Goal: Transaction & Acquisition: Book appointment/travel/reservation

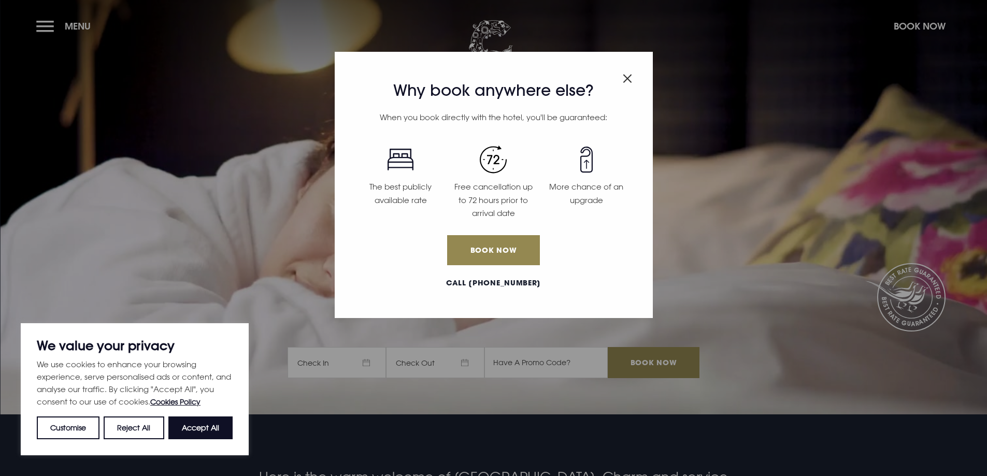
click at [623, 80] on img "Close modal" at bounding box center [627, 78] width 9 height 9
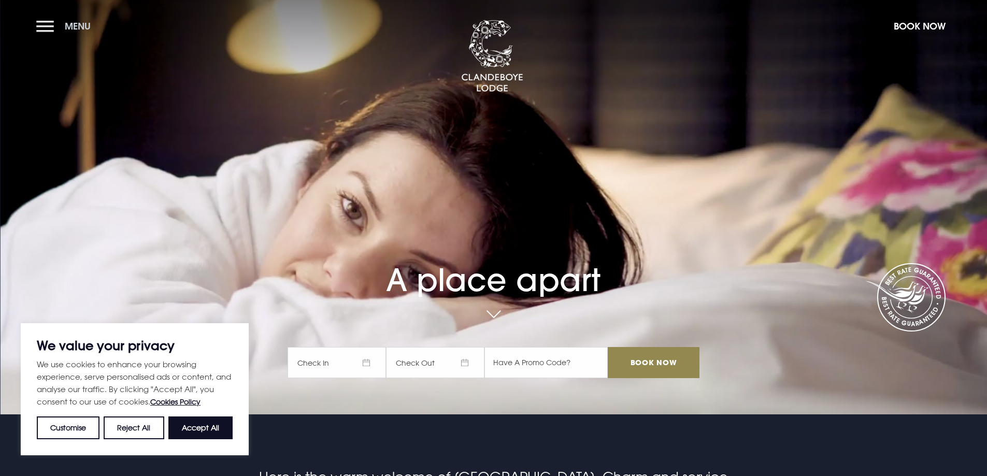
click at [41, 23] on button "Menu" at bounding box center [66, 26] width 60 height 22
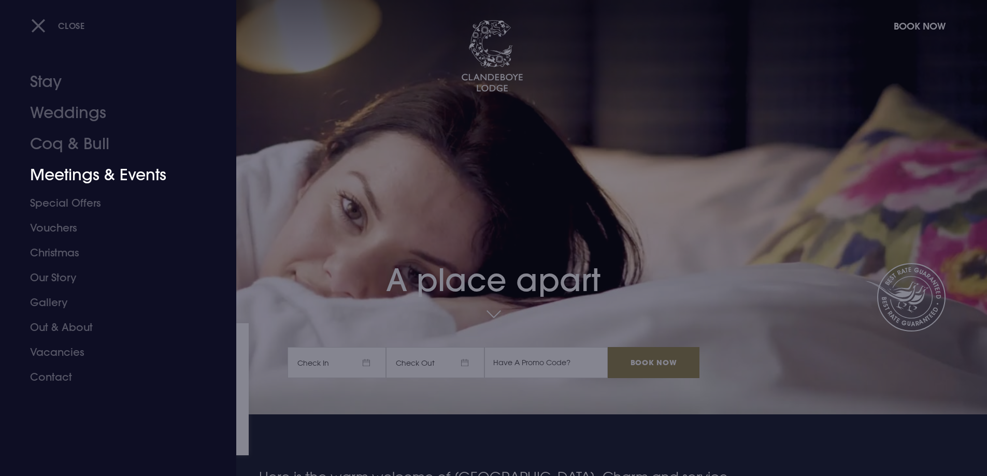
click at [109, 174] on link "Meetings & Events" at bounding box center [112, 175] width 164 height 31
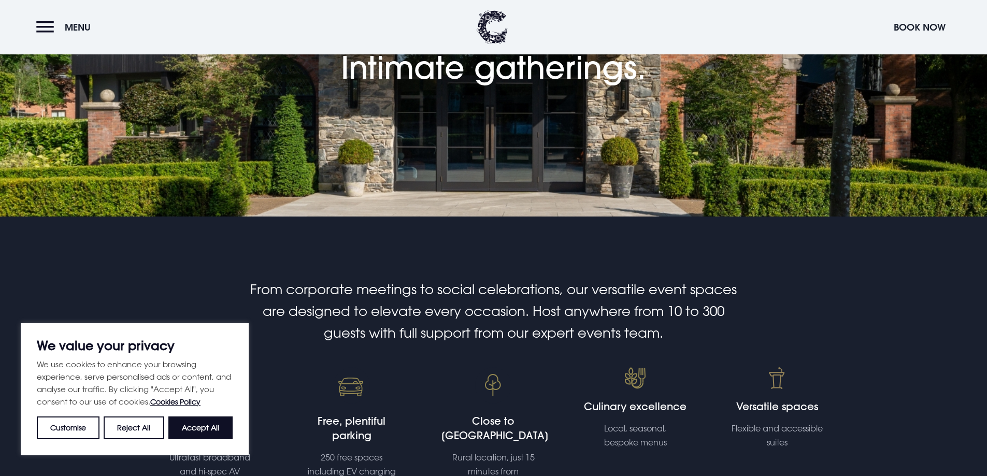
scroll to position [207, 0]
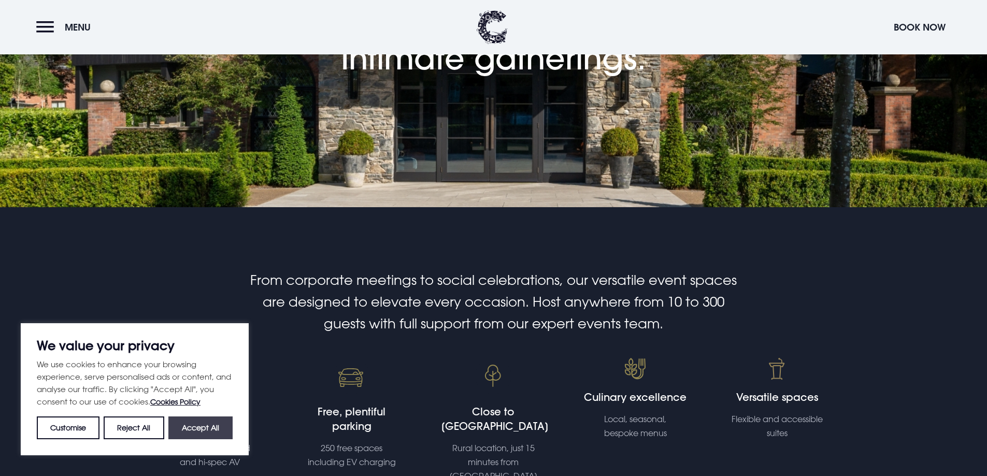
click at [183, 433] on button "Accept All" at bounding box center [200, 427] width 64 height 23
checkbox input "true"
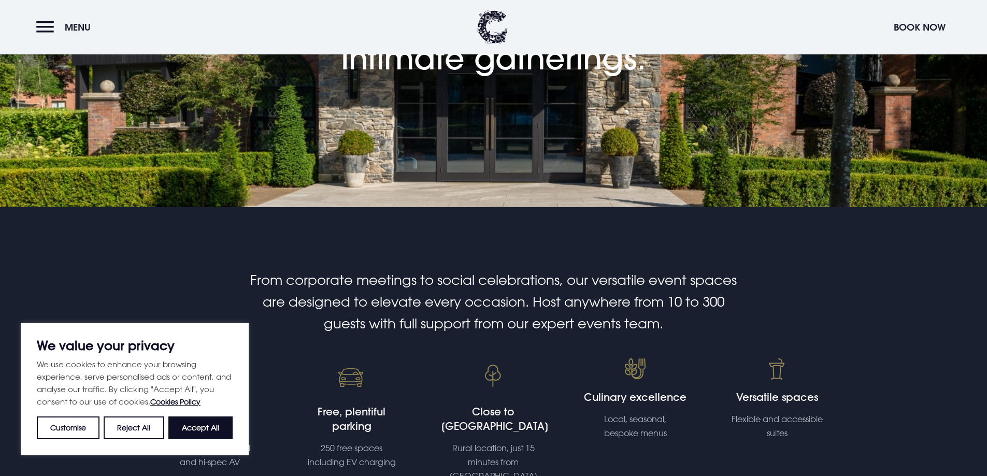
checkbox input "true"
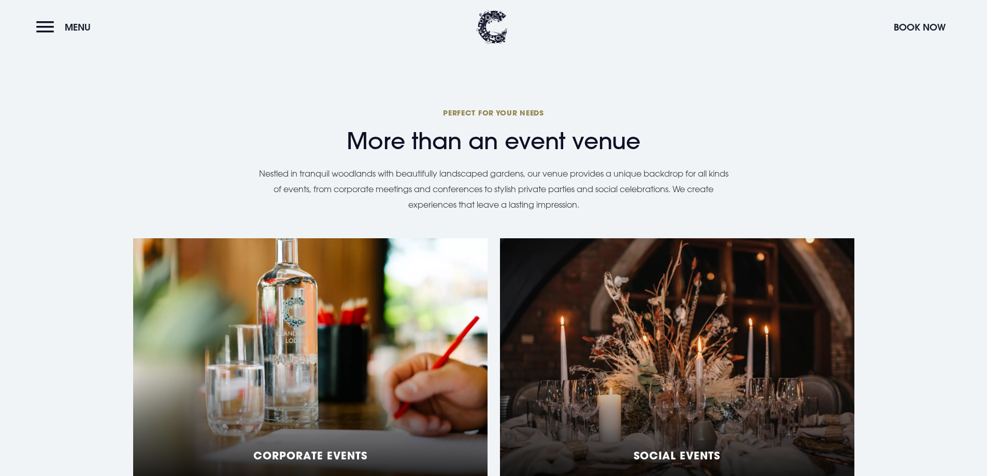
scroll to position [777, 0]
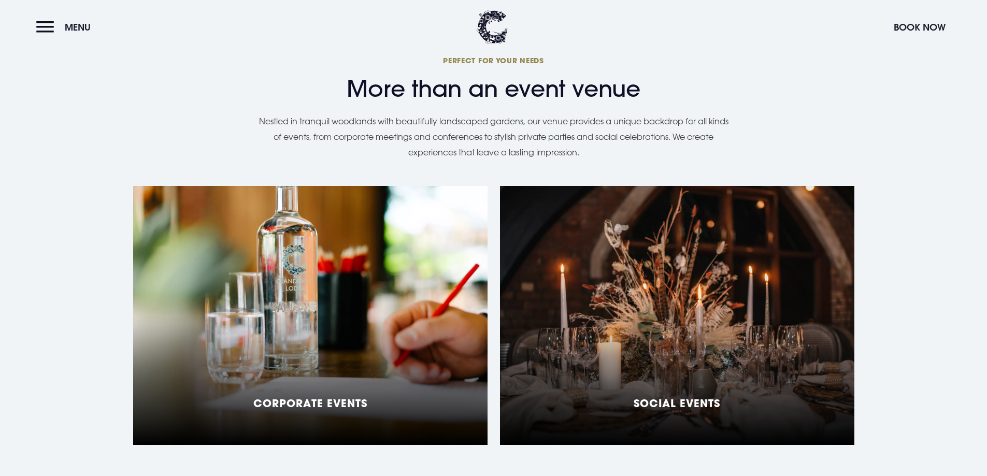
click at [586, 320] on div "Social Events" at bounding box center [677, 315] width 354 height 259
